Goal: Transaction & Acquisition: Purchase product/service

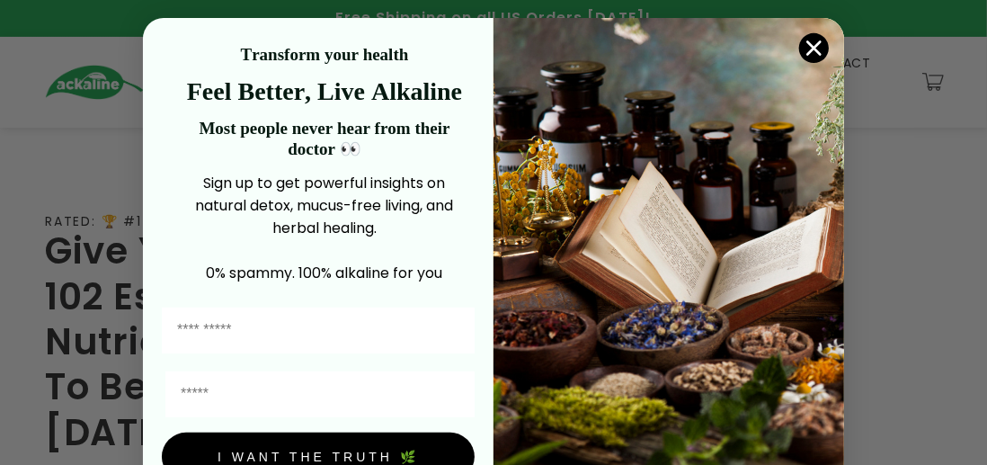
click at [802, 57] on circle "Close dialog" at bounding box center [814, 48] width 30 height 30
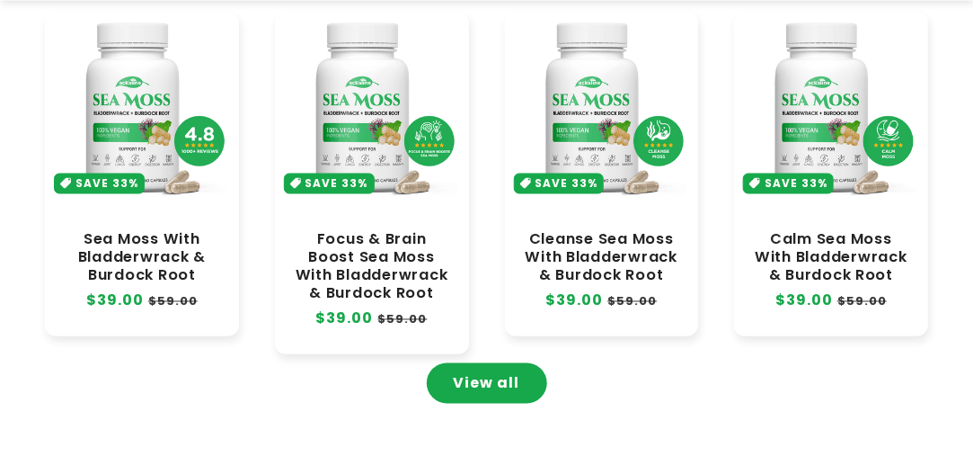
scroll to position [974, 0]
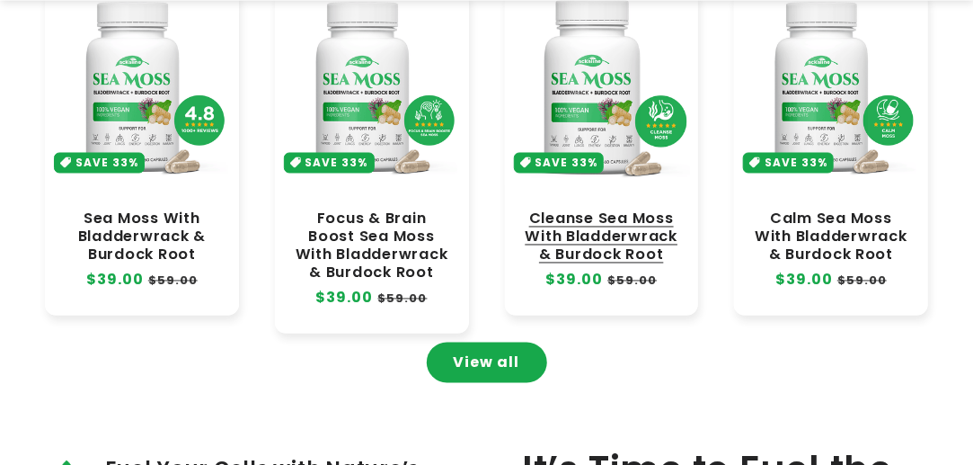
click at [611, 210] on link "Cleanse Sea Moss With Bladderwrack & Burdock Root" at bounding box center [602, 237] width 158 height 54
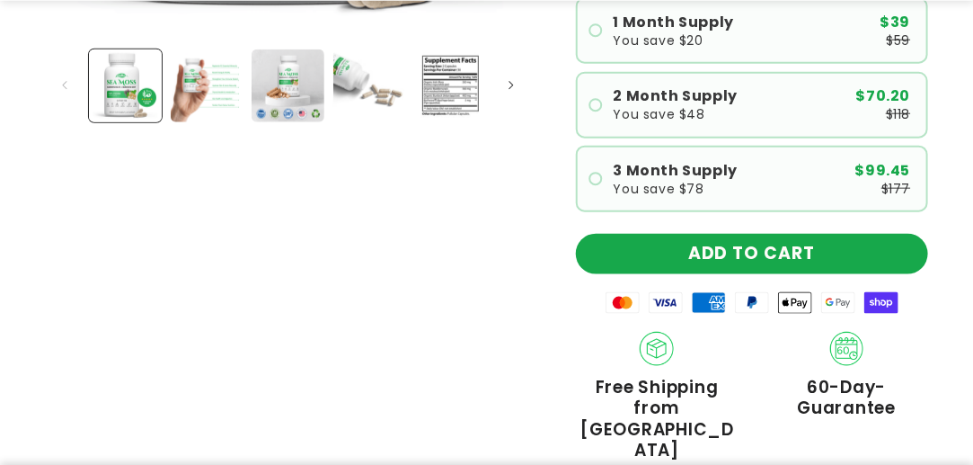
scroll to position [613, 0]
